Goal: Task Accomplishment & Management: Manage account settings

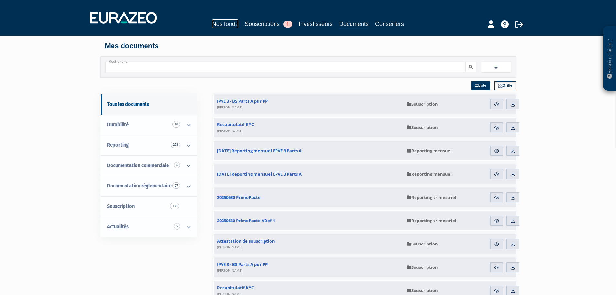
click at [227, 24] on link "Nos fonds" at bounding box center [225, 23] width 26 height 9
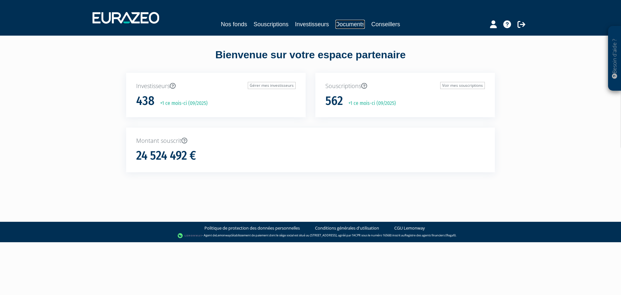
click at [350, 24] on link "Documents" at bounding box center [349, 24] width 29 height 9
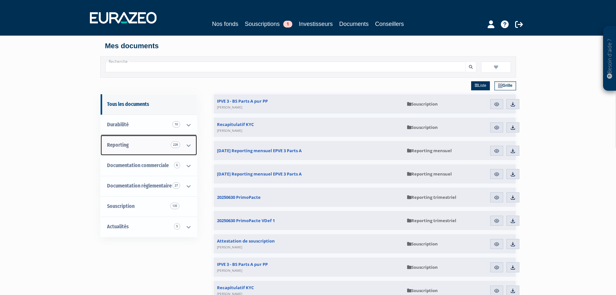
click at [148, 146] on link "Reporting 228" at bounding box center [149, 145] width 96 height 20
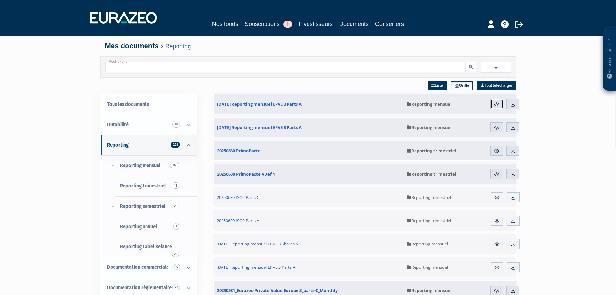
click at [496, 104] on img at bounding box center [497, 104] width 6 height 6
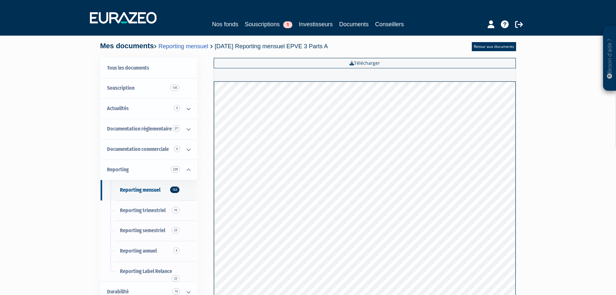
click at [478, 41] on div "Mes documents Reporting mensuel [DATE] Reporting mensuel EPVE 3 Parts A Retour …" at bounding box center [308, 44] width 406 height 16
click at [474, 44] on link "Retour aux documents" at bounding box center [494, 46] width 44 height 9
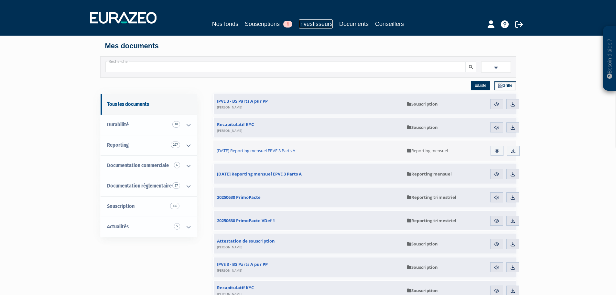
click at [310, 24] on link "Investisseurs" at bounding box center [316, 23] width 34 height 9
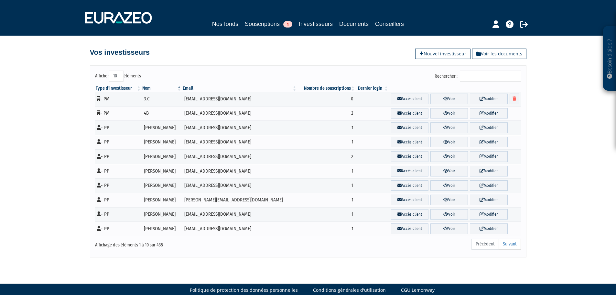
click at [473, 76] on input "Rechercher :" at bounding box center [490, 76] width 61 height 11
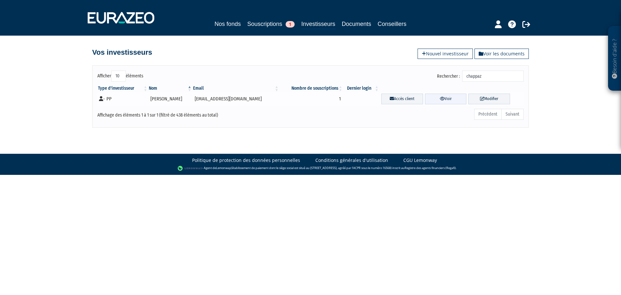
type input "chappaz"
click at [446, 101] on link "Voir" at bounding box center [446, 98] width 42 height 11
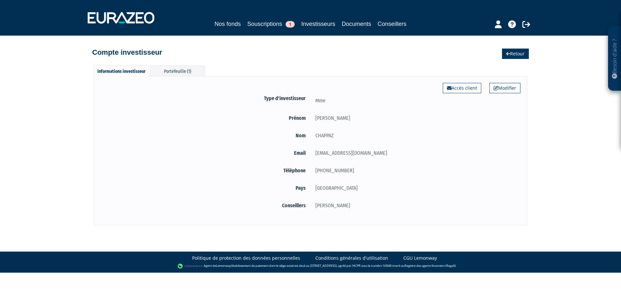
click at [510, 56] on link "Retour" at bounding box center [515, 54] width 27 height 10
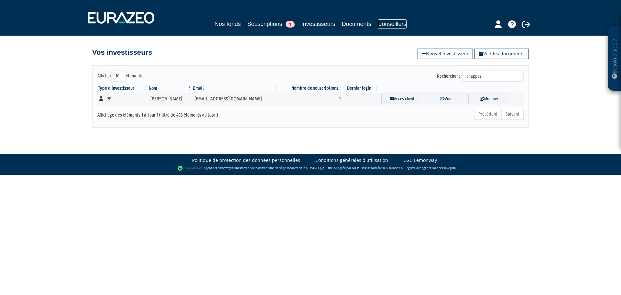
click at [384, 25] on link "Conseillers" at bounding box center [392, 23] width 29 height 9
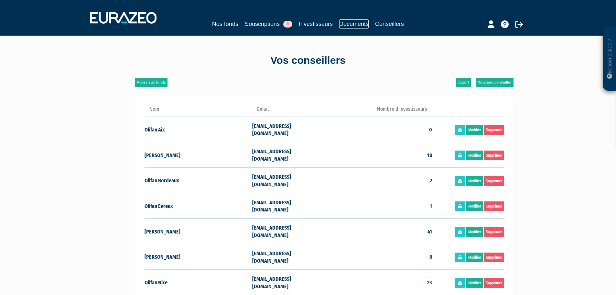
click at [354, 24] on link "Documents" at bounding box center [353, 23] width 29 height 9
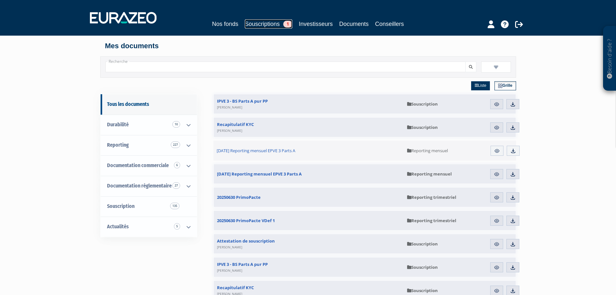
click at [271, 24] on link "Souscriptions 1" at bounding box center [269, 23] width 48 height 9
click at [312, 21] on link "Investisseurs" at bounding box center [316, 23] width 34 height 9
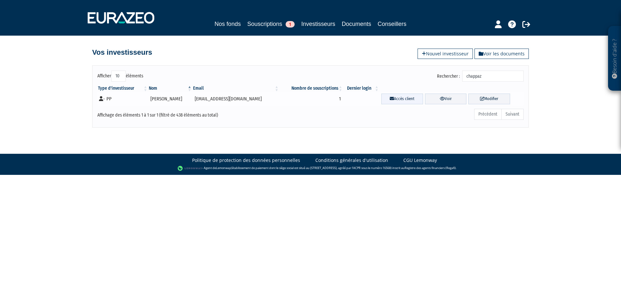
click at [390, 99] on icon at bounding box center [392, 98] width 4 height 4
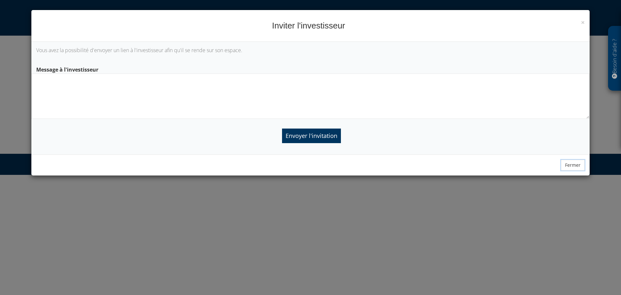
click at [572, 164] on button "Fermer" at bounding box center [573, 164] width 24 height 11
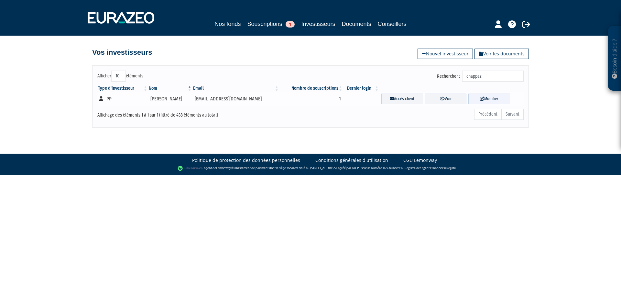
click at [484, 98] on link "Modifier" at bounding box center [489, 98] width 42 height 11
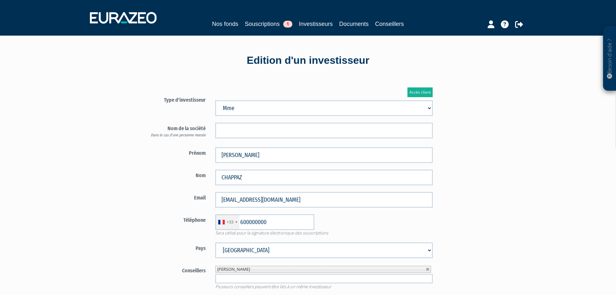
type input "6 00 00 00 00"
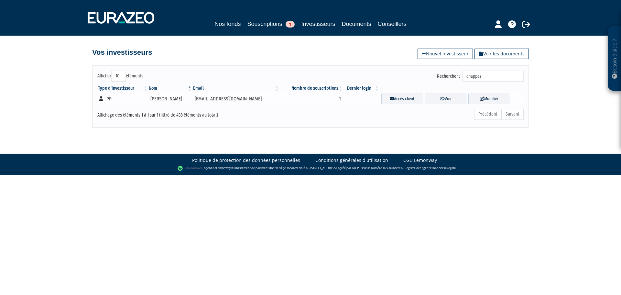
click at [341, 99] on td "1" at bounding box center [311, 99] width 64 height 15
click at [306, 100] on td "1" at bounding box center [311, 99] width 64 height 15
click at [264, 99] on td "[EMAIL_ADDRESS][DOMAIN_NAME]" at bounding box center [235, 99] width 87 height 15
